Goal: Information Seeking & Learning: Learn about a topic

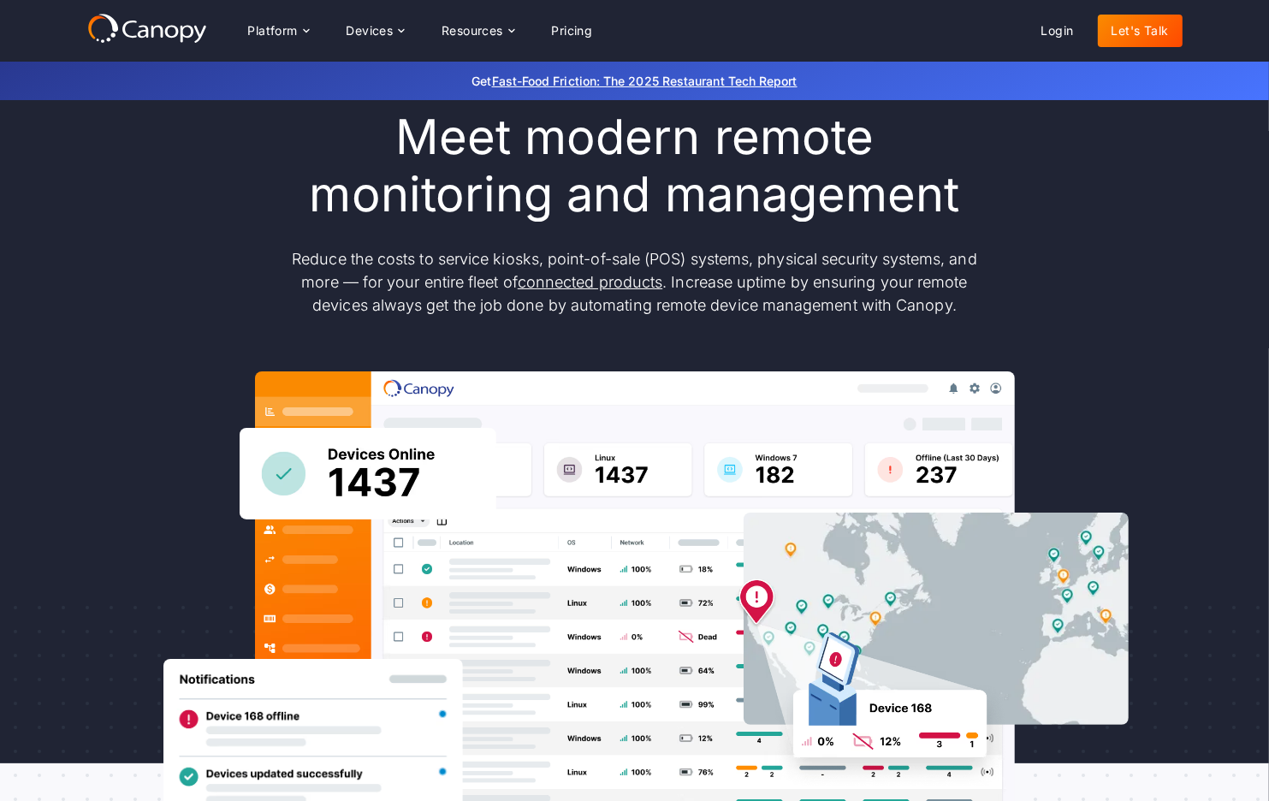
scroll to position [86, 0]
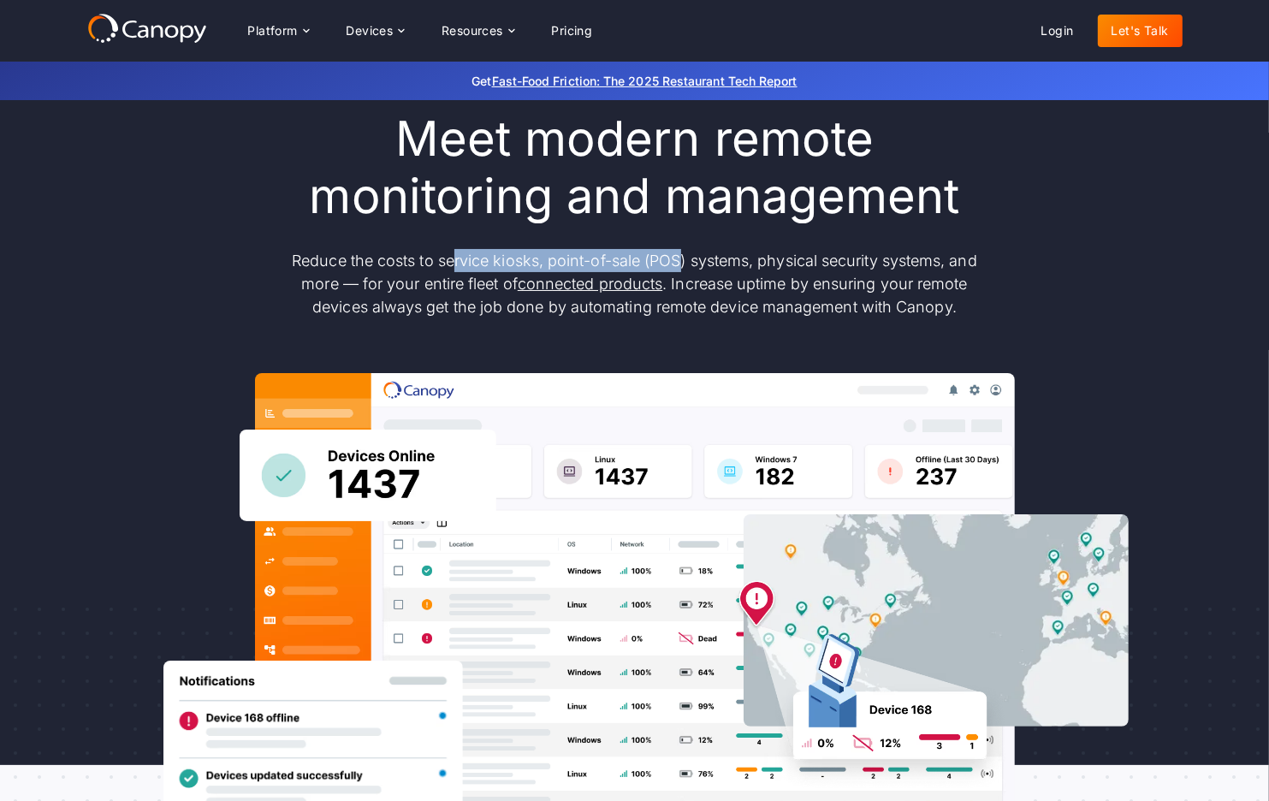
drag, startPoint x: 448, startPoint y: 259, endPoint x: 695, endPoint y: 263, distance: 246.4
click at [683, 262] on p "Reduce the costs to service kiosks, point-of-sale (POS) systems, physical secur…" at bounding box center [634, 283] width 719 height 69
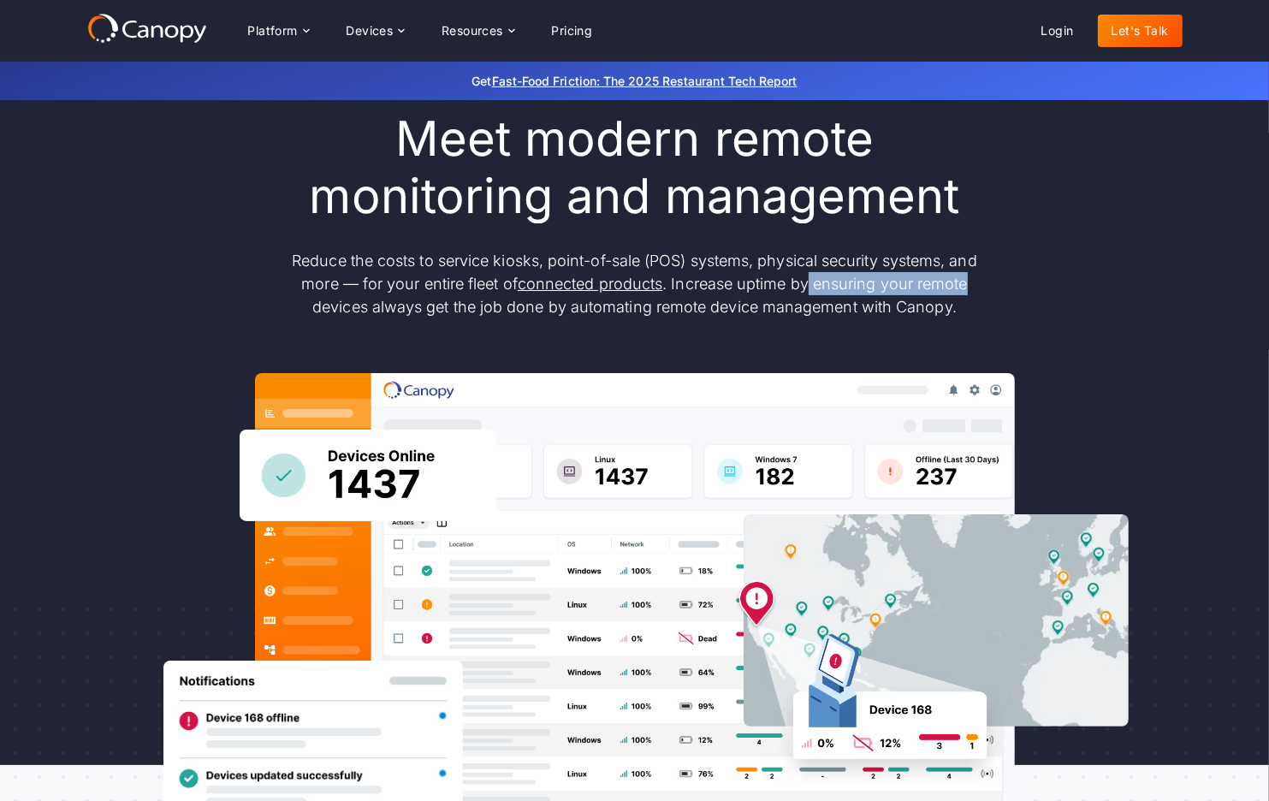
drag, startPoint x: 874, startPoint y: 274, endPoint x: 992, endPoint y: 283, distance: 118.4
click at [983, 281] on p "Reduce the costs to service kiosks, point-of-sale (POS) systems, physical secur…" at bounding box center [634, 283] width 719 height 69
click at [728, 276] on p "Reduce the costs to service kiosks, point-of-sale (POS) systems, physical secur…" at bounding box center [634, 283] width 719 height 69
click at [619, 311] on p "Reduce the costs to service kiosks, point-of-sale (POS) systems, physical secur…" at bounding box center [634, 283] width 719 height 69
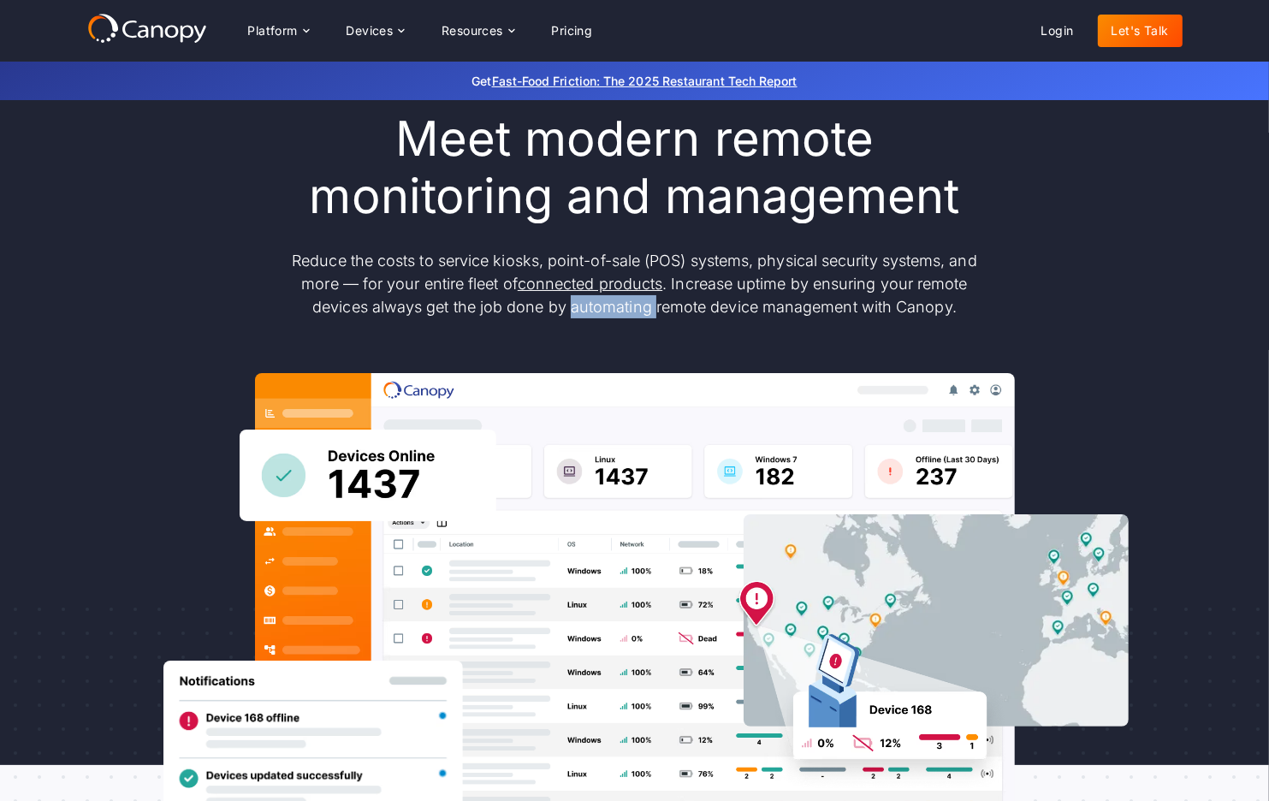
click at [619, 311] on p "Reduce the costs to service kiosks, point-of-sale (POS) systems, physical secur…" at bounding box center [634, 283] width 719 height 69
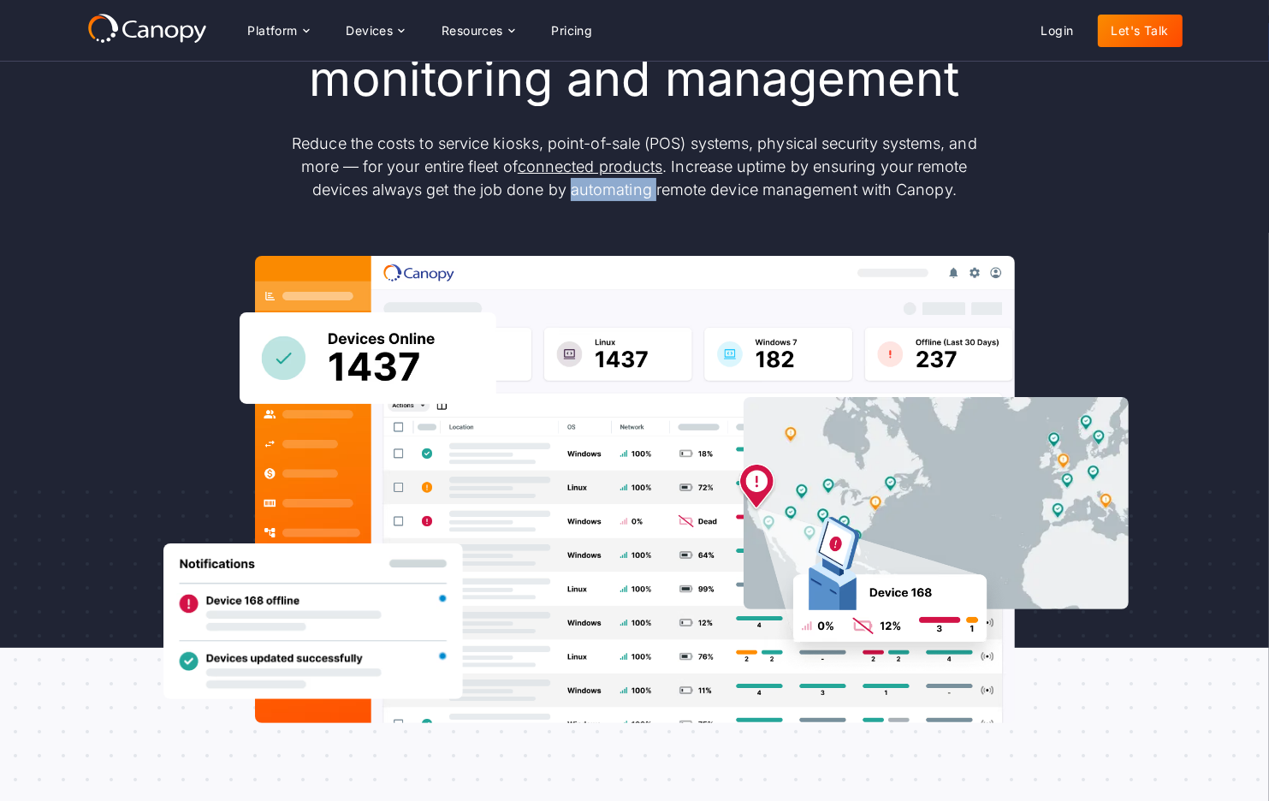
scroll to position [0, 0]
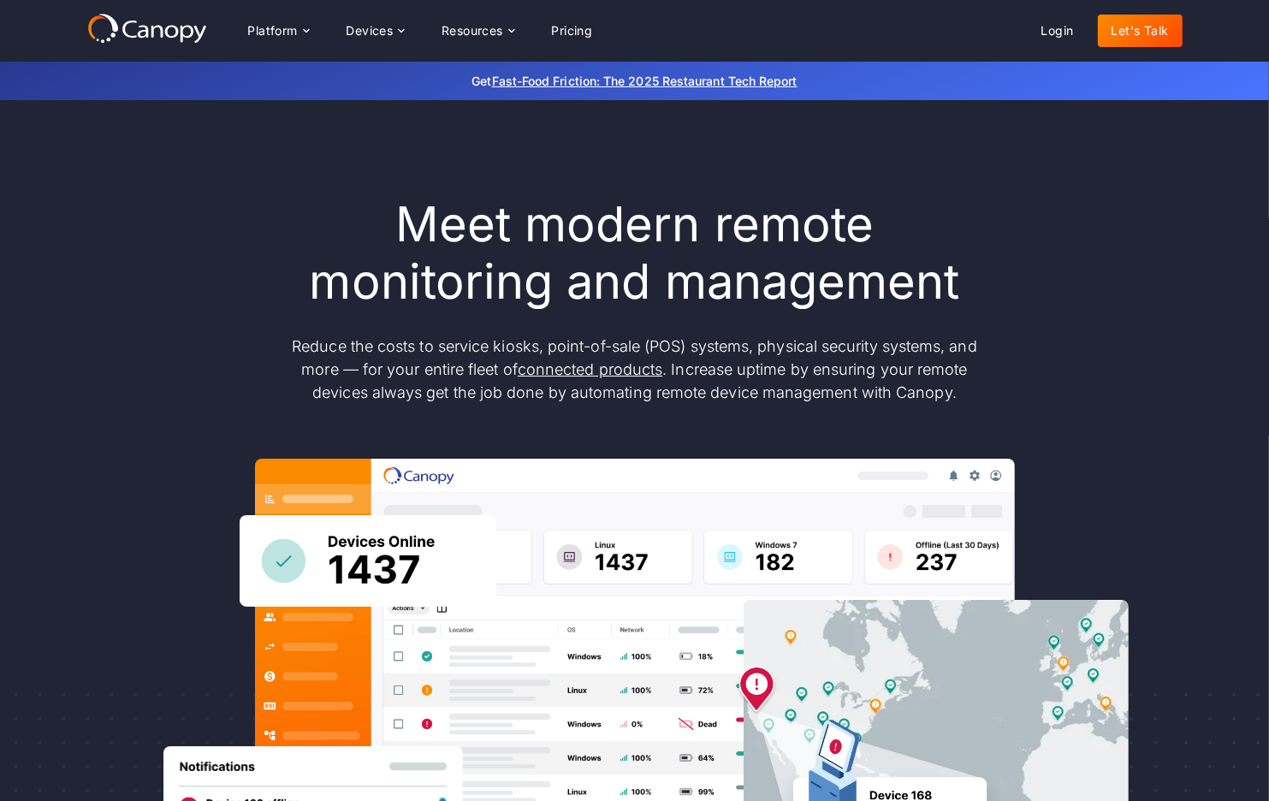
click at [439, 344] on p "Reduce the costs to service kiosks, point-of-sale (POS) systems, physical secur…" at bounding box center [634, 369] width 719 height 69
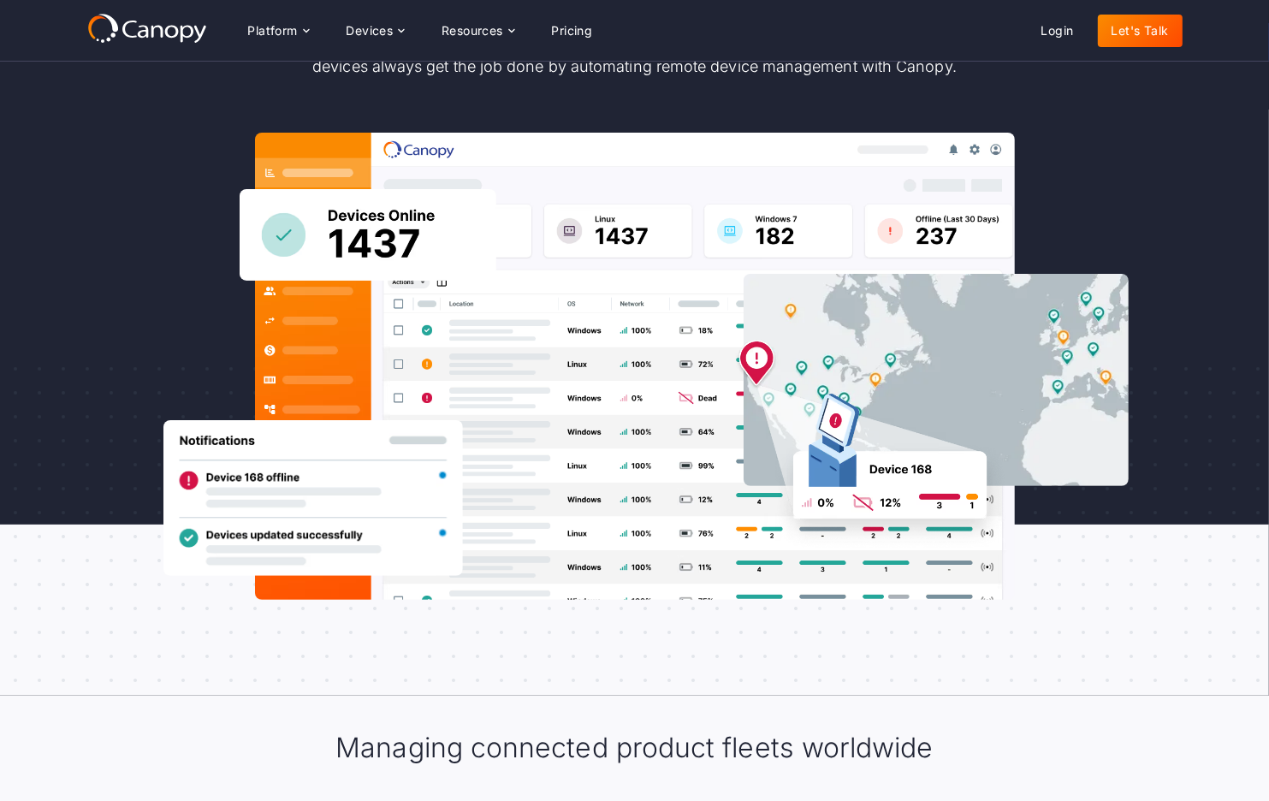
scroll to position [86, 0]
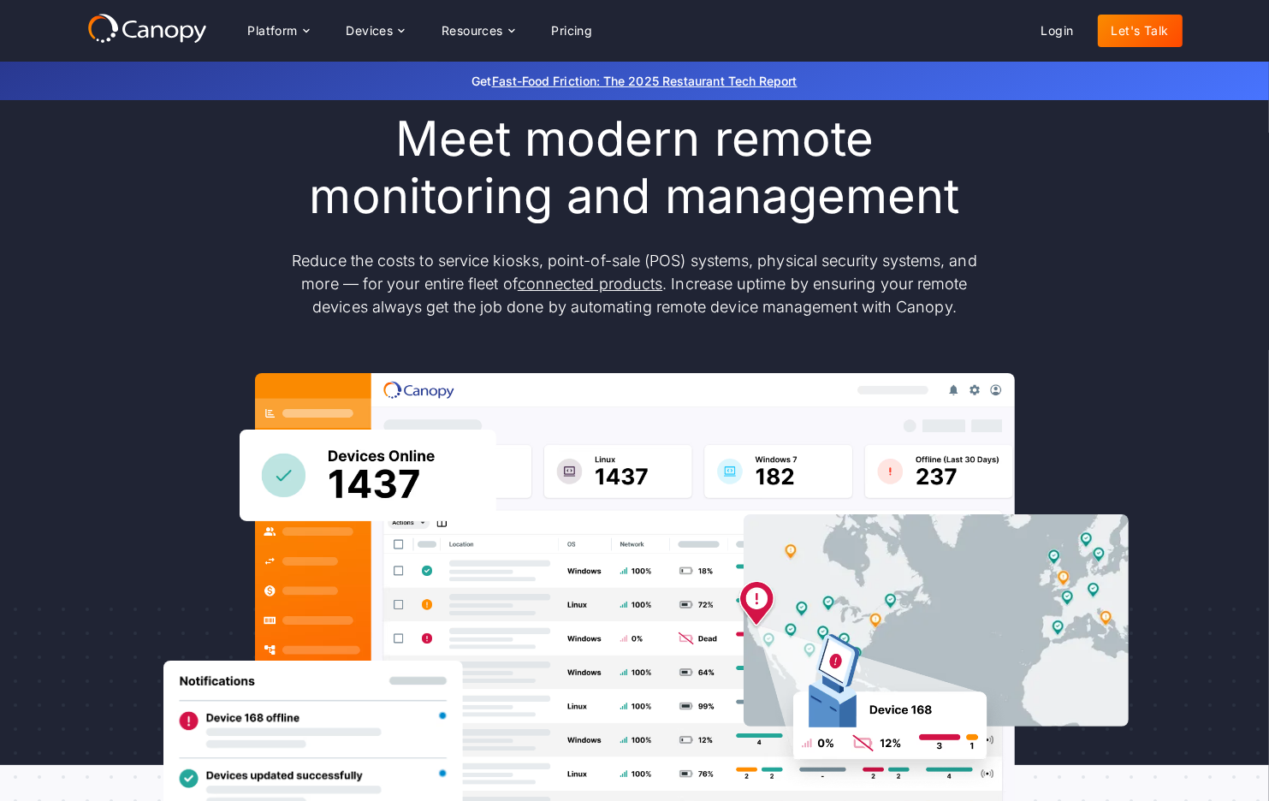
click at [1109, 379] on div "Meet modern remote monitoring and management Reduce the costs to service kiosks…" at bounding box center [634, 475] width 1095 height 730
